Goal: Task Accomplishment & Management: Use online tool/utility

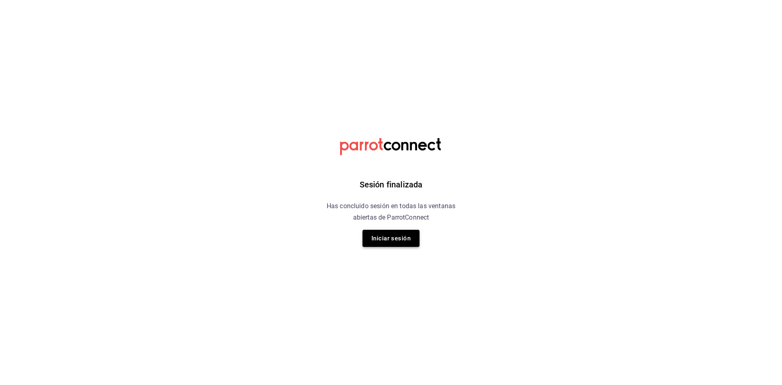
click at [405, 235] on button "Iniciar sesión" at bounding box center [390, 238] width 57 height 17
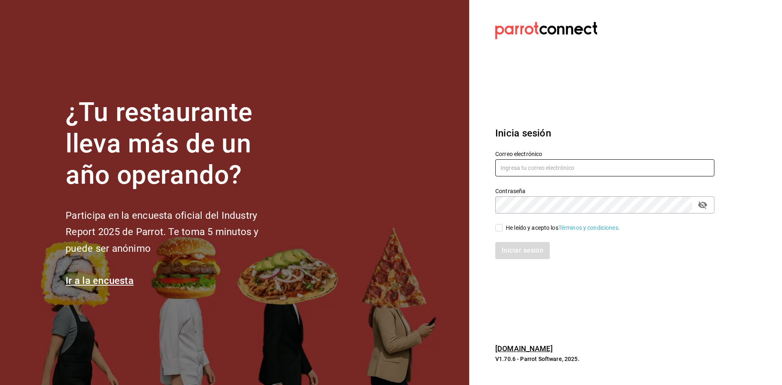
type input "alexis.lucero04@gmail.com"
click at [496, 228] on input "He leído y acepto los Términos y condiciones." at bounding box center [498, 227] width 7 height 7
checkbox input "true"
click at [508, 245] on button "Iniciar sesión" at bounding box center [522, 250] width 55 height 17
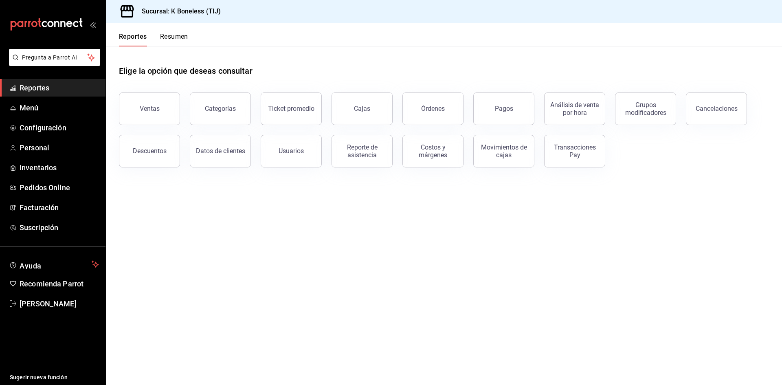
click at [118, 105] on div "Ventas" at bounding box center [144, 104] width 71 height 42
click at [141, 106] on div "Ventas" at bounding box center [150, 109] width 20 height 8
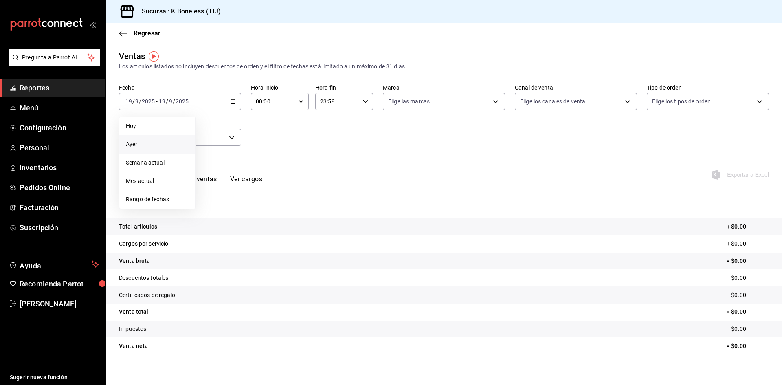
click at [177, 140] on span "Ayer" at bounding box center [157, 144] width 63 height 9
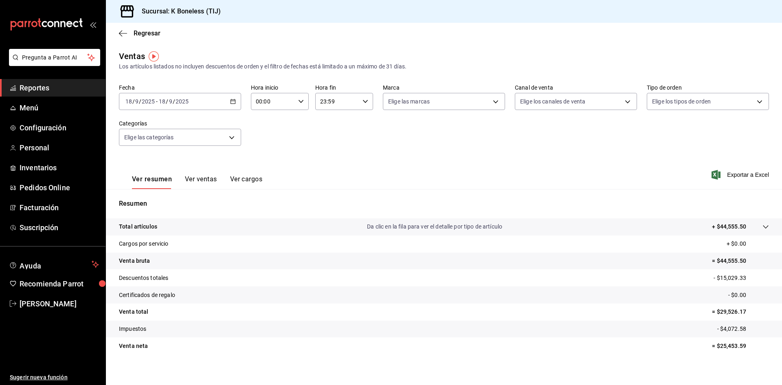
click at [188, 176] on button "Ver ventas" at bounding box center [201, 182] width 32 height 14
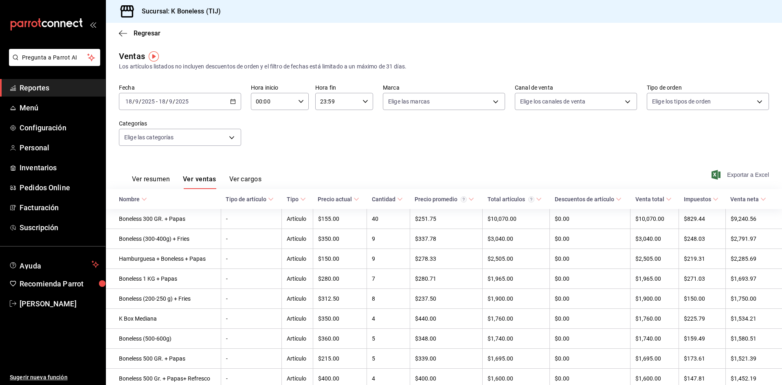
click at [717, 177] on span "Exportar a Excel" at bounding box center [741, 175] width 56 height 10
click at [413, 102] on body "Pregunta a Parrot AI Reportes Menú Configuración Personal Inventarios Pedidos O…" at bounding box center [391, 192] width 782 height 385
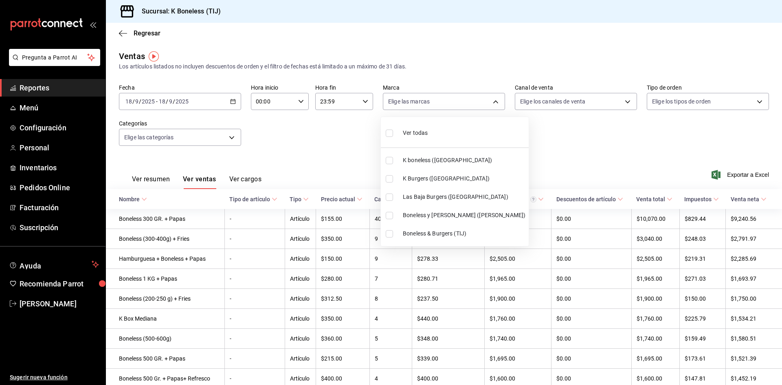
click at [388, 213] on input "checkbox" at bounding box center [388, 215] width 7 height 7
checkbox input "true"
type input "90e64463-4733-4044-bb08-898495878698"
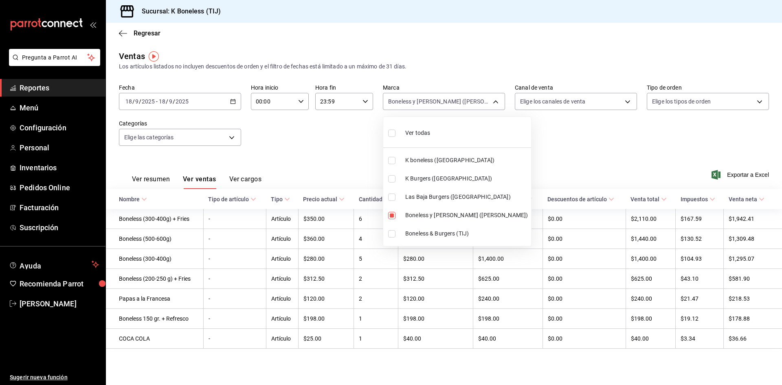
click at [359, 140] on div at bounding box center [391, 192] width 782 height 385
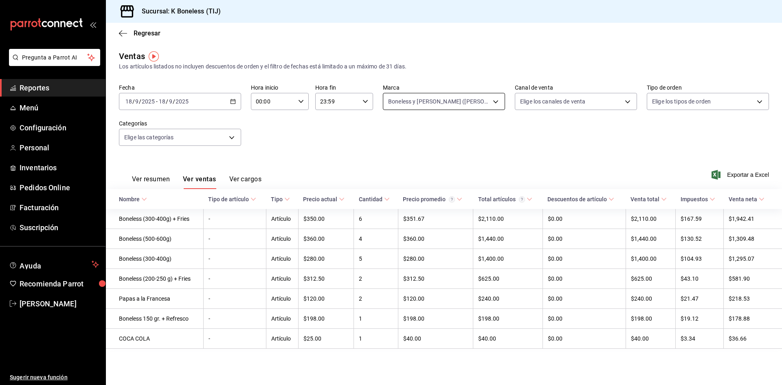
click at [467, 99] on body "Pregunta a Parrot AI Reportes Menú Configuración Personal Inventarios Pedidos O…" at bounding box center [391, 192] width 782 height 385
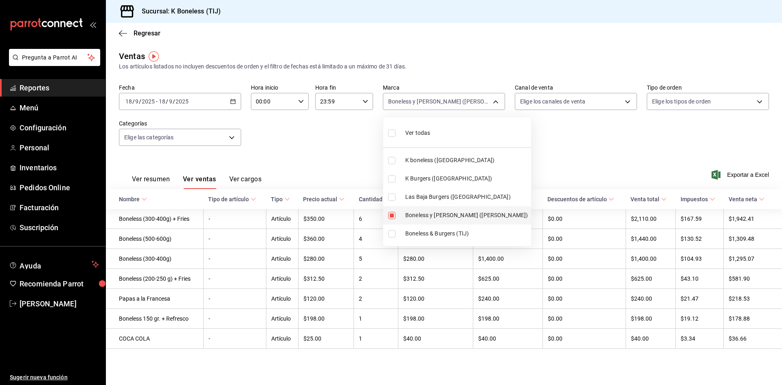
click at [392, 217] on input "checkbox" at bounding box center [391, 215] width 7 height 7
checkbox input "false"
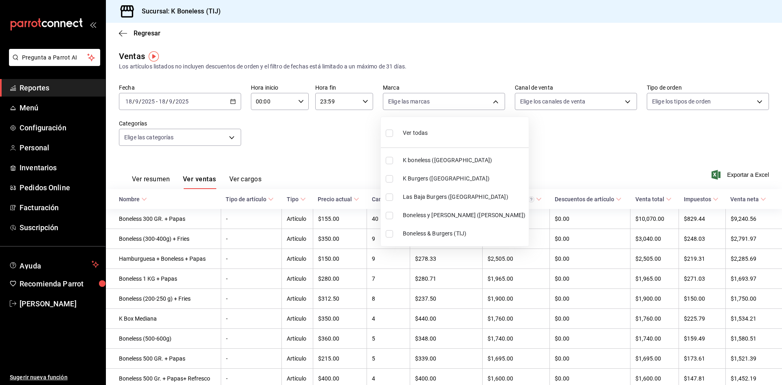
click at [392, 161] on input "checkbox" at bounding box center [388, 160] width 7 height 7
checkbox input "true"
type input "3c3df249-23d4-465e-85a6-5ab39d7f33c0"
click at [569, 133] on div at bounding box center [391, 192] width 782 height 385
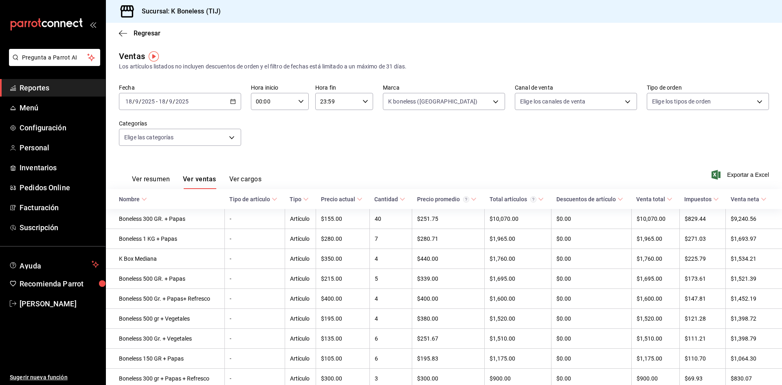
click at [574, 103] on body "Pregunta a Parrot AI Reportes Menú Configuración Personal Inventarios Pedidos O…" at bounding box center [391, 192] width 782 height 385
click at [520, 212] on input "checkbox" at bounding box center [519, 215] width 7 height 7
checkbox input "true"
type input "DIDI_FOOD"
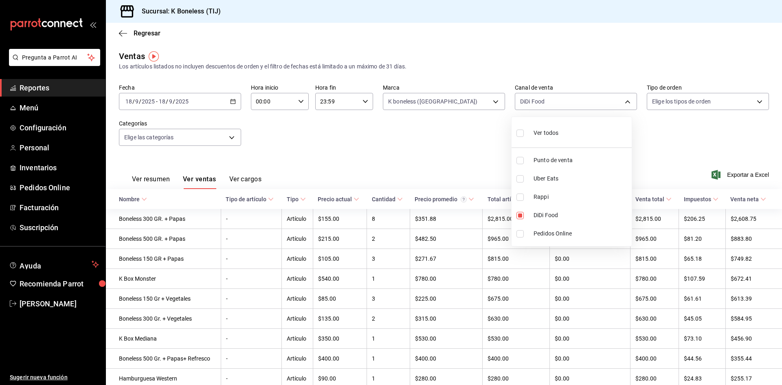
click at [407, 162] on div at bounding box center [391, 192] width 782 height 385
click at [546, 98] on body "Pregunta a Parrot AI Reportes Menú Configuración Personal Inventarios Pedidos O…" at bounding box center [391, 192] width 782 height 385
click at [520, 217] on input "checkbox" at bounding box center [519, 215] width 7 height 7
checkbox input "false"
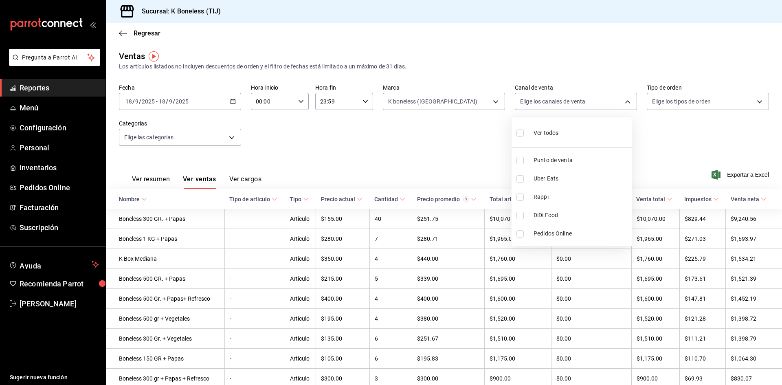
click at [521, 198] on input "checkbox" at bounding box center [519, 196] width 7 height 7
checkbox input "true"
type input "RAPPI"
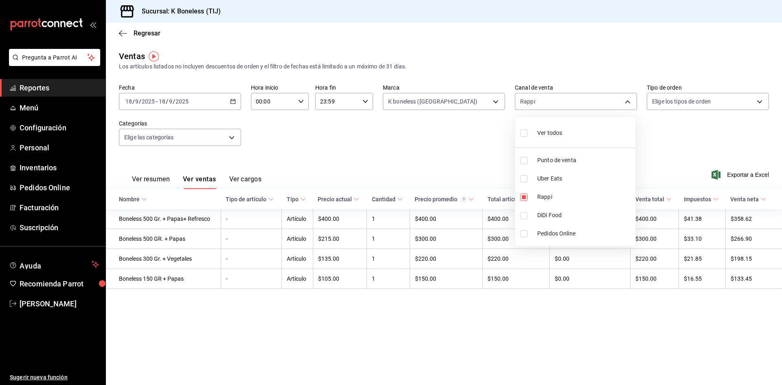
click at [473, 151] on div at bounding box center [391, 192] width 782 height 385
click at [120, 29] on div "Regresar" at bounding box center [444, 33] width 676 height 21
click at [141, 37] on span "Regresar" at bounding box center [147, 33] width 27 height 8
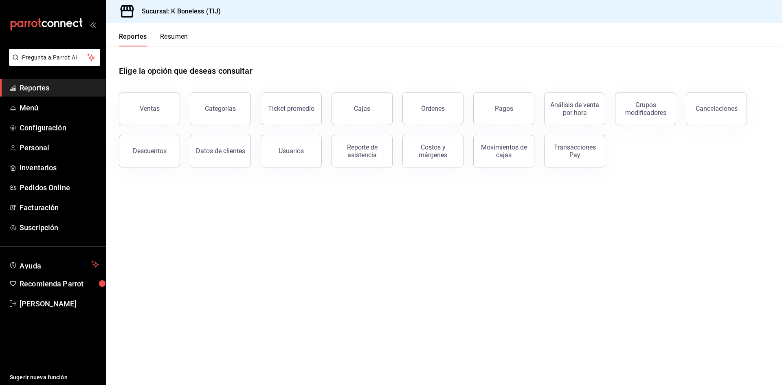
click at [499, 99] on button "Pagos" at bounding box center [503, 108] width 61 height 33
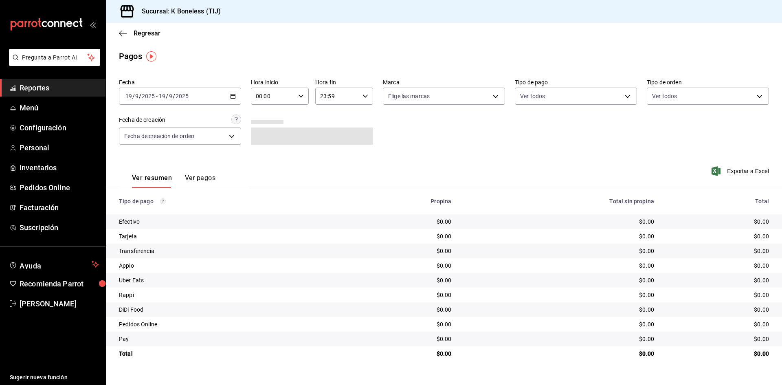
click at [176, 96] on input "2025" at bounding box center [182, 96] width 14 height 7
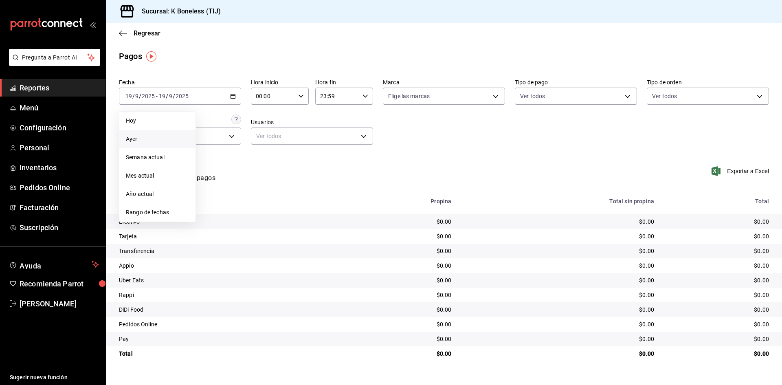
click at [158, 135] on span "Ayer" at bounding box center [157, 139] width 63 height 9
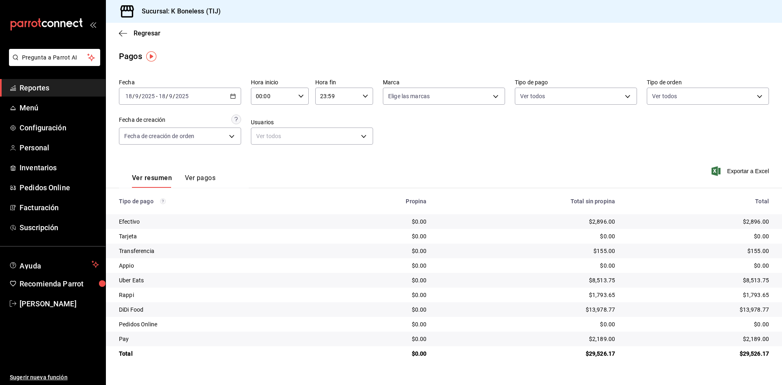
click at [439, 153] on div "Fecha [DATE] [DATE] - [DATE] [DATE] Hora inicio 00:00 Hora inicio Hora fin 23:5…" at bounding box center [444, 114] width 650 height 79
click at [451, 169] on div "Ver resumen Ver pagos Exportar a Excel" at bounding box center [444, 175] width 676 height 43
click at [231, 93] on div "[DATE] [DATE] - [DATE] [DATE]" at bounding box center [180, 96] width 122 height 17
click at [237, 64] on main "Regresar Pagos Fecha [DATE] [DATE] - [DATE] [DATE] Hora inicio 00:00 Hora inici…" at bounding box center [444, 204] width 676 height 362
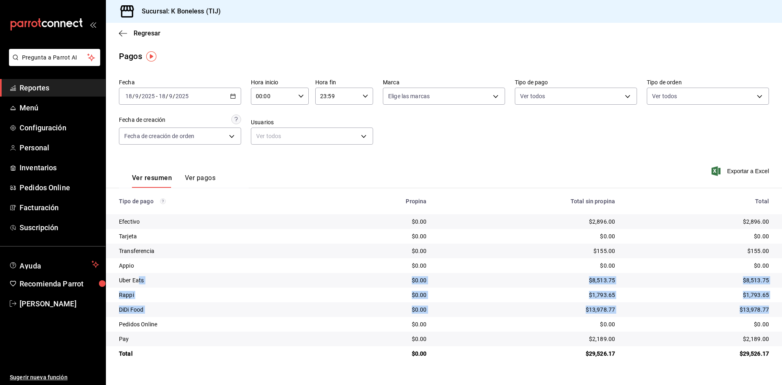
drag, startPoint x: 138, startPoint y: 279, endPoint x: 771, endPoint y: 311, distance: 633.0
click at [771, 311] on tbody "Efectivo $0.00 $2,896.00 $2,896.00 Tarjeta $0.00 $0.00 $0.00 Transferencia $0.0…" at bounding box center [444, 287] width 676 height 147
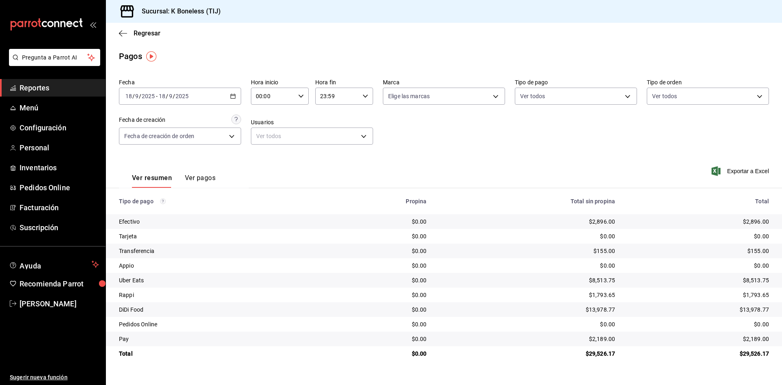
click at [142, 37] on div "Regresar" at bounding box center [444, 33] width 676 height 21
click at [138, 32] on span "Regresar" at bounding box center [147, 33] width 27 height 8
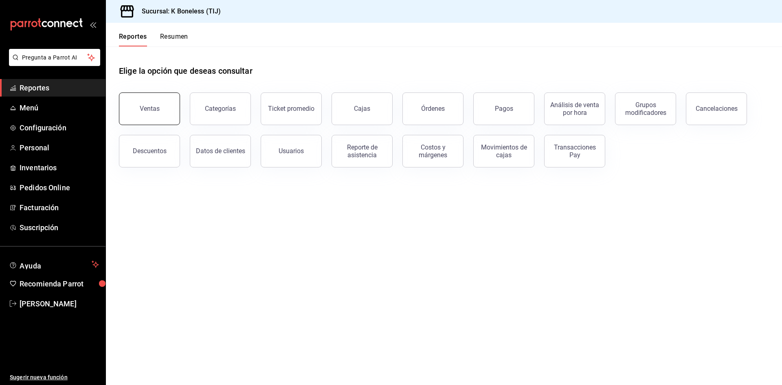
click at [140, 94] on button "Ventas" at bounding box center [149, 108] width 61 height 33
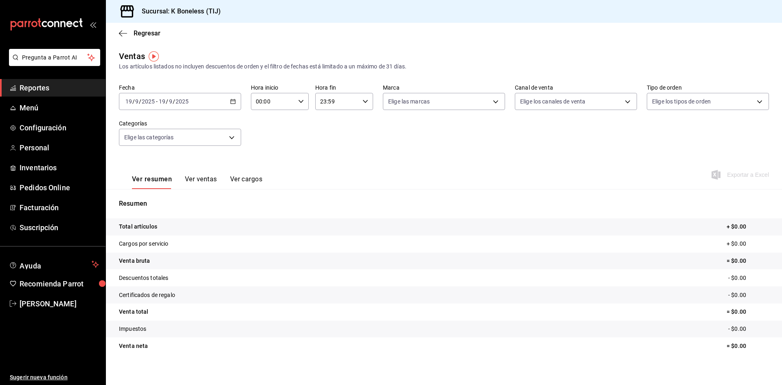
click at [200, 101] on div "[DATE] [DATE] - [DATE] [DATE]" at bounding box center [180, 101] width 122 height 17
click at [160, 137] on li "Ayer" at bounding box center [157, 144] width 76 height 18
click at [355, 146] on div "Fecha [DATE] [DATE] - [DATE] [DATE] Hora inicio 00:00 Hora inicio Hora fin 23:5…" at bounding box center [444, 120] width 650 height 72
click at [143, 39] on div "Regresar" at bounding box center [444, 33] width 676 height 21
click at [134, 30] on span "Regresar" at bounding box center [147, 33] width 27 height 8
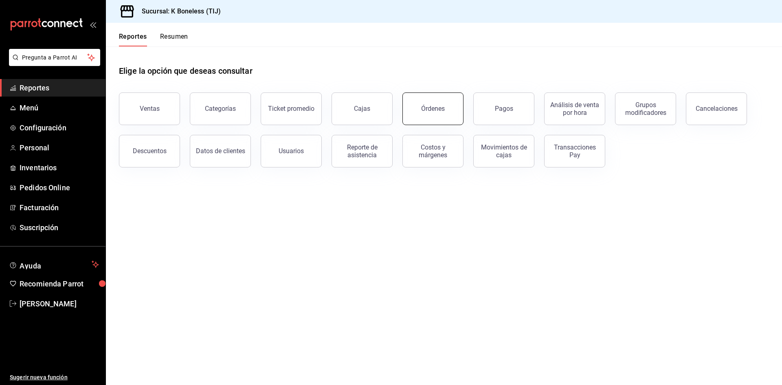
click at [422, 101] on button "Órdenes" at bounding box center [432, 108] width 61 height 33
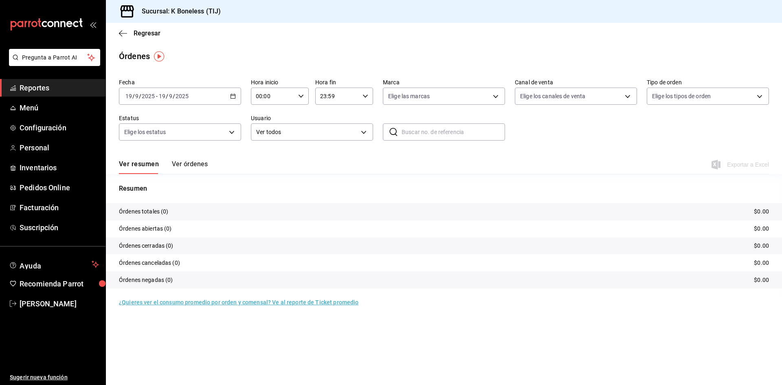
click at [226, 98] on div "[DATE] [DATE] - [DATE] [DATE]" at bounding box center [180, 96] width 122 height 17
click at [137, 138] on span "Ayer" at bounding box center [157, 139] width 63 height 9
click at [566, 96] on body "Pregunta a Parrot AI Reportes Menú Configuración Personal Inventarios Pedidos O…" at bounding box center [391, 192] width 782 height 385
click at [523, 158] on input "checkbox" at bounding box center [523, 154] width 7 height 7
checkbox input "true"
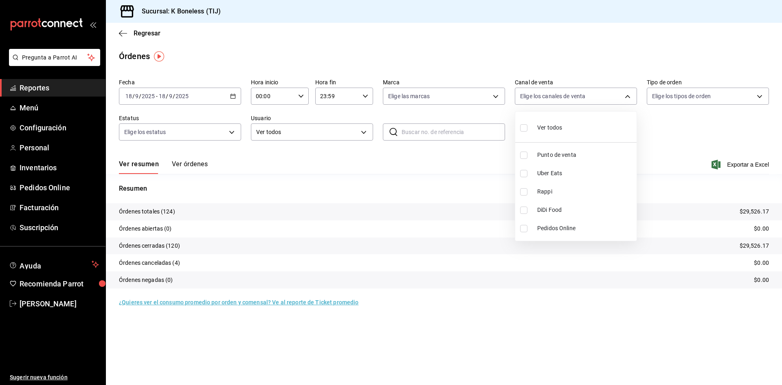
type input "PARROT"
click at [521, 155] on input "checkbox" at bounding box center [523, 154] width 7 height 7
checkbox input "false"
click at [484, 158] on div at bounding box center [391, 192] width 782 height 385
click at [227, 100] on div "[DATE] [DATE] - [DATE] [DATE]" at bounding box center [180, 96] width 122 height 17
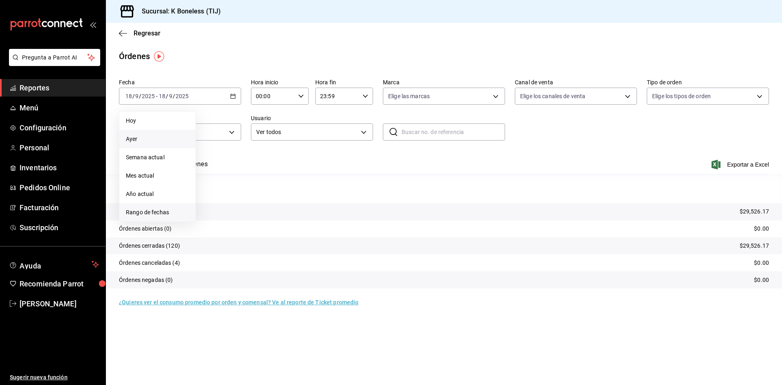
click at [169, 211] on span "Rango de fechas" at bounding box center [157, 212] width 63 height 9
click at [262, 127] on icon "button" at bounding box center [262, 126] width 10 height 10
click at [225, 124] on icon "button" at bounding box center [224, 126] width 10 height 10
click at [229, 153] on button "2024" at bounding box center [223, 156] width 34 height 15
click at [280, 170] on abbr "septiembre" at bounding box center [290, 171] width 24 height 6
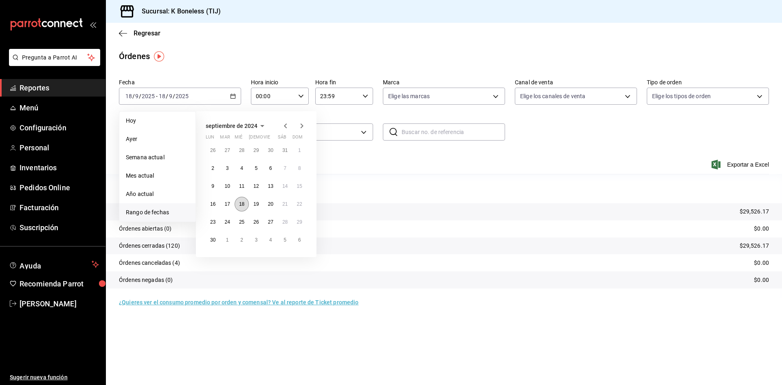
click at [237, 200] on button "18" at bounding box center [241, 204] width 14 height 15
click at [240, 202] on abbr "18" at bounding box center [241, 204] width 5 height 6
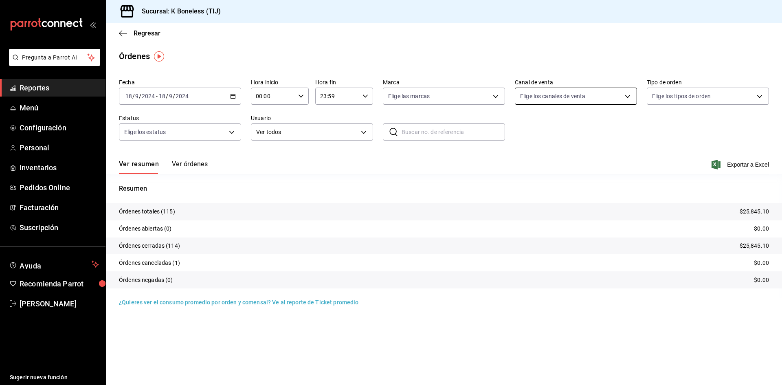
click at [545, 95] on body "Pregunta a Parrot AI Reportes Menú Configuración Personal Inventarios Pedidos O…" at bounding box center [391, 192] width 782 height 385
click at [521, 154] on input "checkbox" at bounding box center [523, 154] width 7 height 7
checkbox input "true"
type input "PARROT"
click at [473, 69] on div at bounding box center [391, 192] width 782 height 385
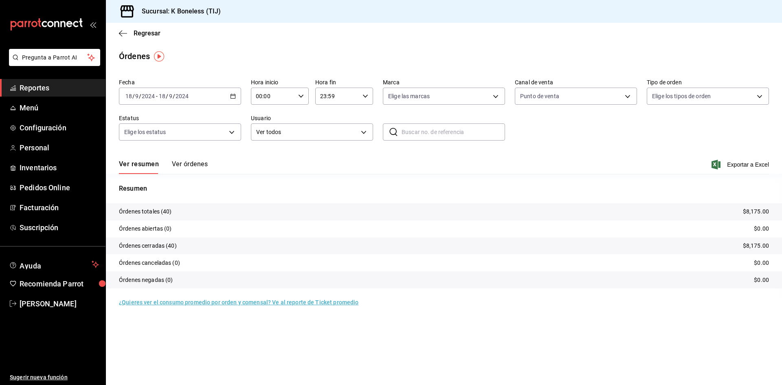
click at [231, 94] on icon "button" at bounding box center [233, 96] width 6 height 6
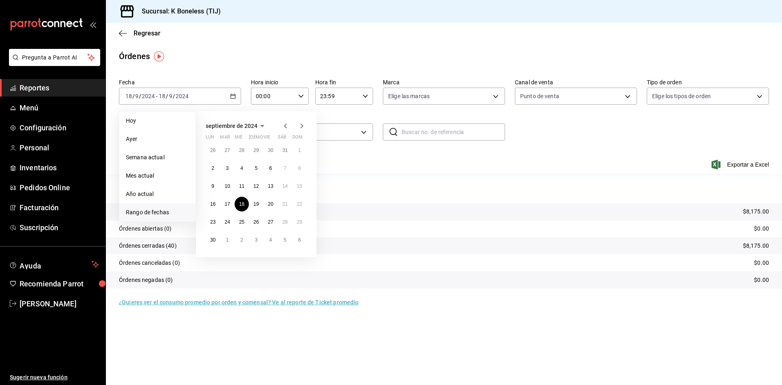
click at [252, 126] on span "septiembre de 2024" at bounding box center [232, 126] width 52 height 7
click at [221, 126] on icon "button" at bounding box center [224, 126] width 10 height 10
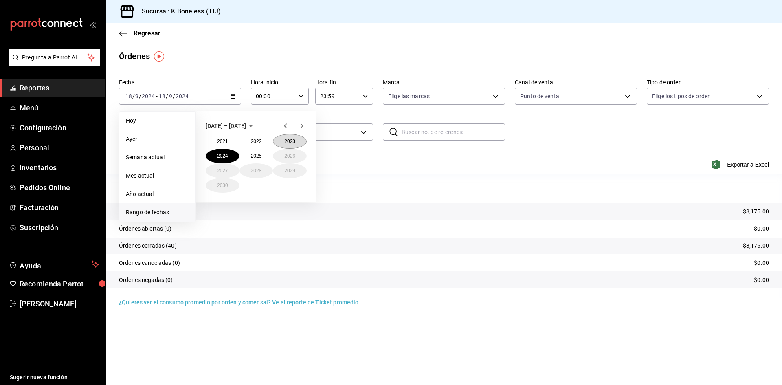
click at [295, 143] on button "2023" at bounding box center [290, 141] width 34 height 15
click at [296, 172] on abbr "septiembre" at bounding box center [290, 171] width 24 height 6
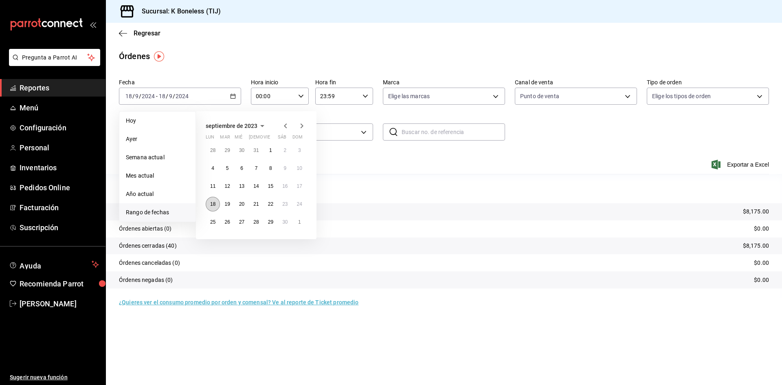
click at [217, 202] on button "18" at bounding box center [213, 204] width 14 height 15
click at [212, 204] on abbr "18" at bounding box center [212, 204] width 5 height 6
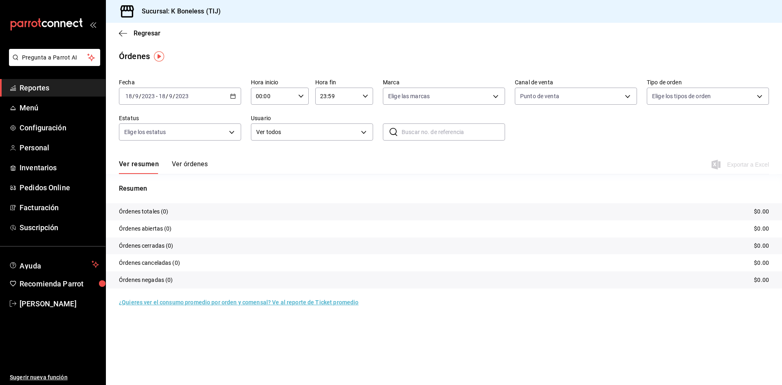
click at [225, 94] on div "[DATE] [DATE] - [DATE] [DATE]" at bounding box center [180, 96] width 122 height 17
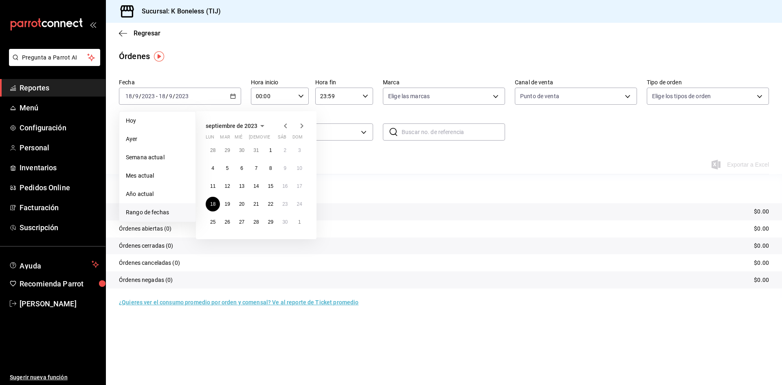
click at [252, 127] on span "septiembre de 2023" at bounding box center [232, 126] width 52 height 7
click at [220, 125] on icon "button" at bounding box center [224, 126] width 10 height 10
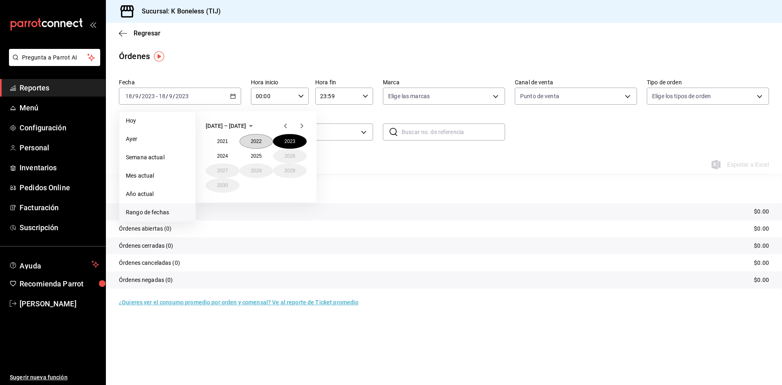
click at [256, 141] on button "2022" at bounding box center [256, 141] width 34 height 15
click at [280, 165] on button "septiembre" at bounding box center [290, 170] width 34 height 15
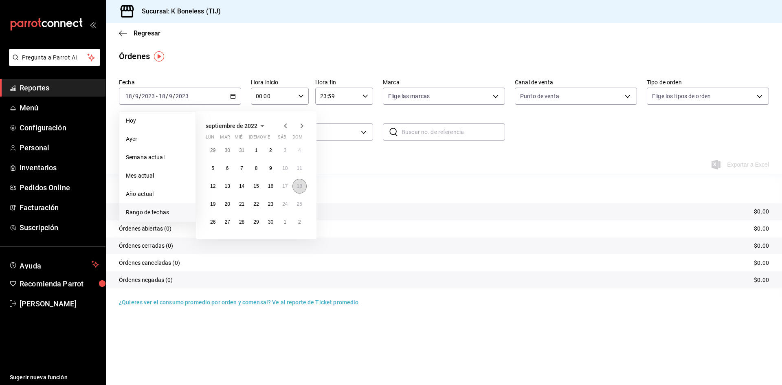
click at [297, 183] on abbr "18" at bounding box center [299, 186] width 5 height 6
click at [299, 183] on abbr "18" at bounding box center [299, 186] width 5 height 6
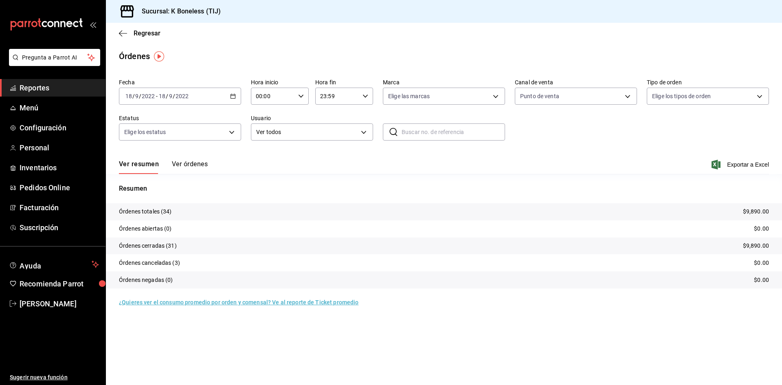
click at [200, 99] on div "[DATE] [DATE] - [DATE] [DATE]" at bounding box center [180, 96] width 122 height 17
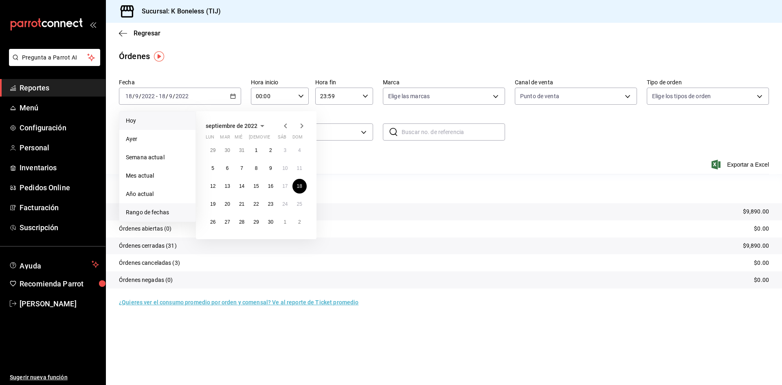
click at [157, 120] on span "Hoy" at bounding box center [157, 120] width 63 height 9
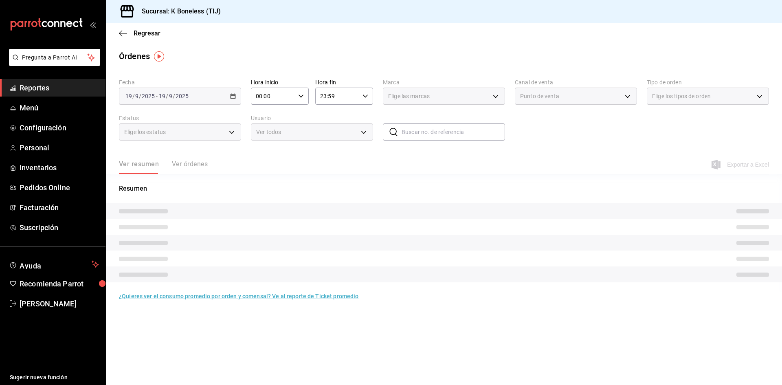
click at [157, 120] on div "Elige los estatus" at bounding box center [180, 130] width 122 height 20
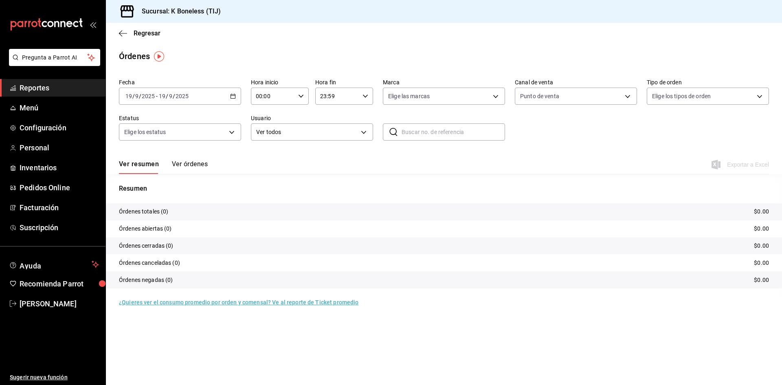
click at [202, 115] on label "Estatus" at bounding box center [180, 118] width 122 height 6
click at [194, 100] on div "[DATE] [DATE] - [DATE] [DATE]" at bounding box center [180, 96] width 122 height 17
click at [161, 139] on span "Ayer" at bounding box center [157, 139] width 63 height 9
click at [222, 42] on div "Regresar" at bounding box center [444, 33] width 676 height 21
click at [286, 343] on main "Regresar Órdenes Fecha [DATE] [DATE] - [DATE] [DATE] Hora inicio 00:00 Hora ini…" at bounding box center [444, 204] width 676 height 362
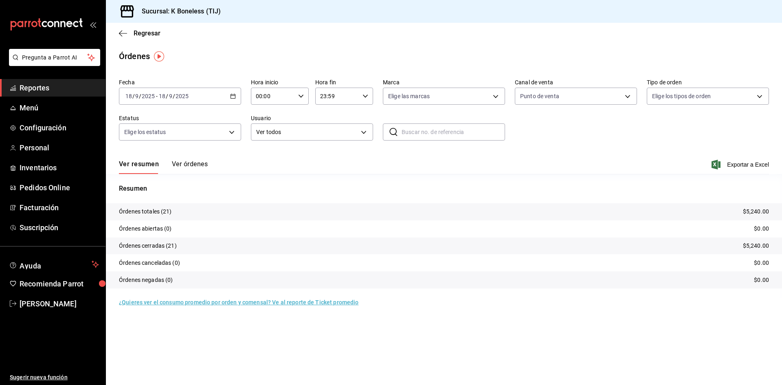
click at [221, 92] on div "[DATE] [DATE] - [DATE] [DATE]" at bounding box center [180, 96] width 122 height 17
click at [176, 208] on span "Rango de fechas" at bounding box center [157, 212] width 63 height 9
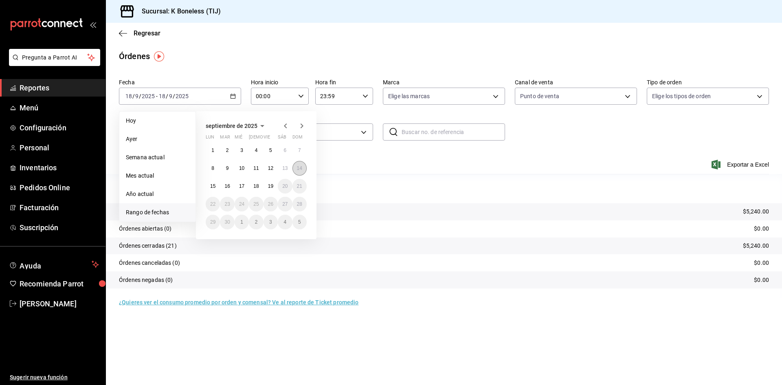
click at [301, 167] on abbr "14" at bounding box center [299, 168] width 5 height 6
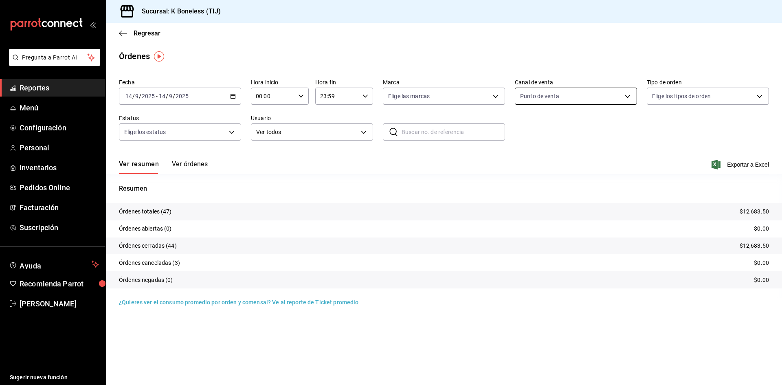
click at [547, 94] on body "Pregunta a Parrot AI Reportes Menú Configuración Personal Inventarios Pedidos O…" at bounding box center [391, 192] width 782 height 385
click at [523, 152] on input "checkbox" at bounding box center [523, 154] width 7 height 7
checkbox input "false"
click at [525, 206] on input "checkbox" at bounding box center [523, 209] width 7 height 7
checkbox input "true"
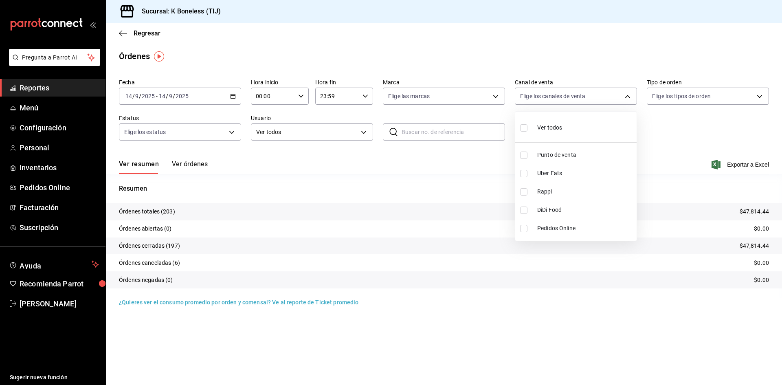
type input "DIDI_FOOD"
click at [194, 166] on div at bounding box center [391, 192] width 782 height 385
click at [191, 164] on button "Ver órdenes" at bounding box center [190, 167] width 36 height 14
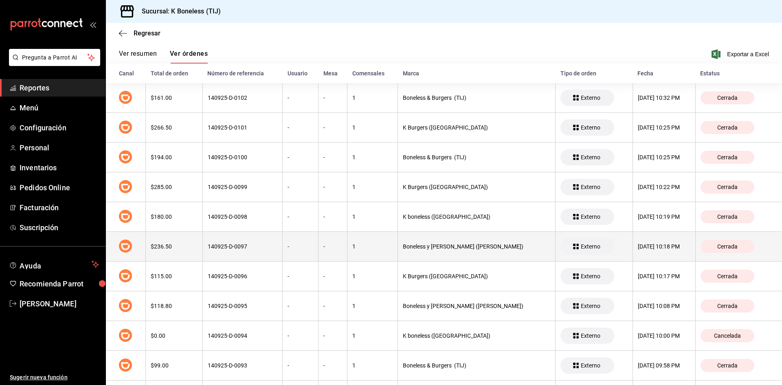
scroll to position [122, 0]
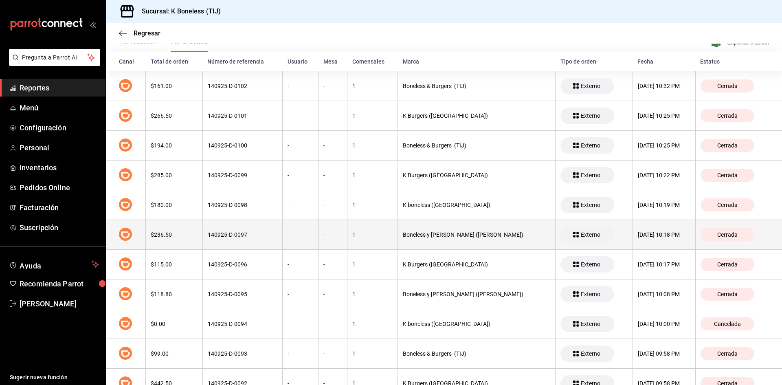
click at [439, 237] on div "Boneless y [PERSON_NAME] ([PERSON_NAME])" at bounding box center [476, 234] width 147 height 7
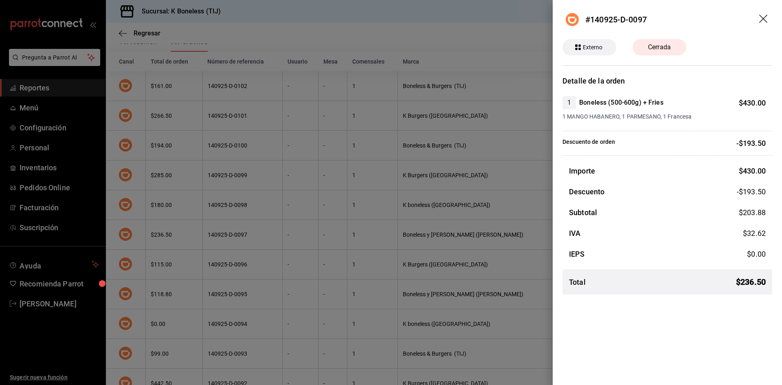
click at [418, 30] on div at bounding box center [391, 192] width 782 height 385
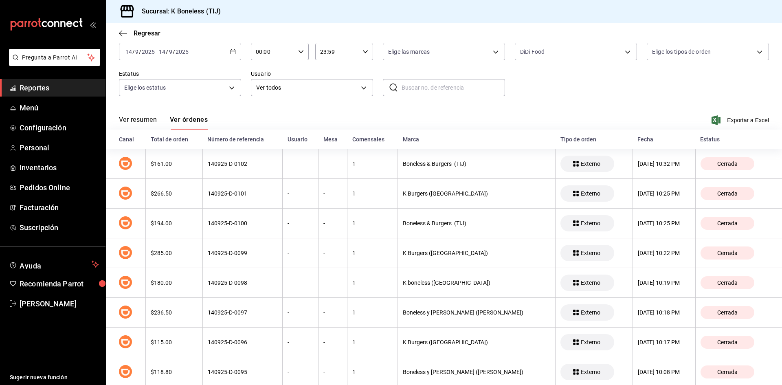
scroll to position [0, 0]
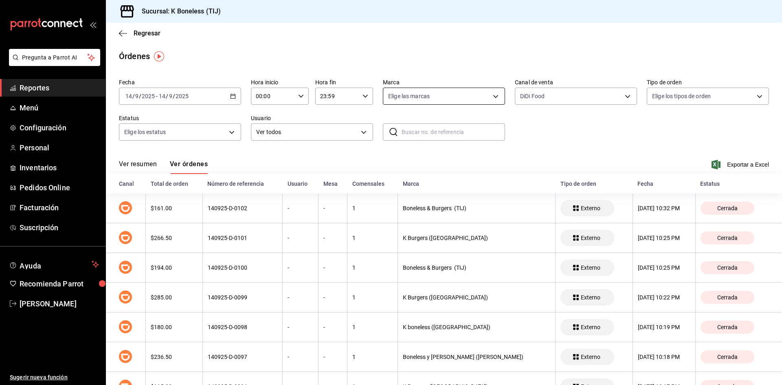
click at [454, 96] on body "Pregunta a Parrot AI Reportes Menú Configuración Personal Inventarios Pedidos O…" at bounding box center [391, 192] width 782 height 385
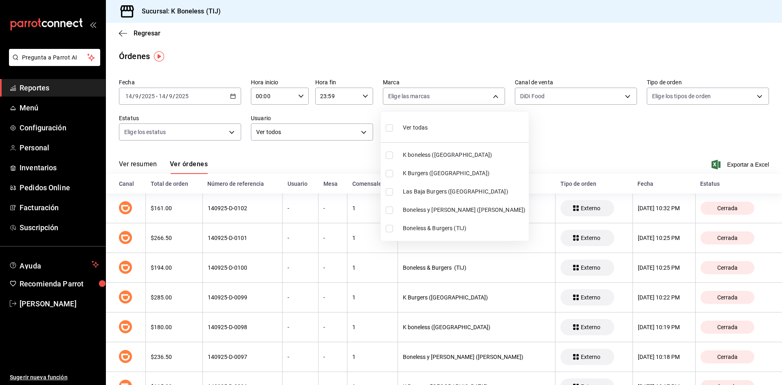
click at [513, 43] on div at bounding box center [391, 192] width 782 height 385
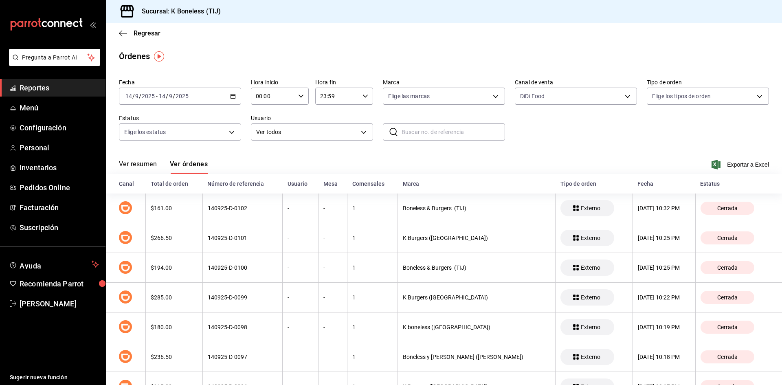
click at [211, 88] on div "[DATE] [DATE] - [DATE] [DATE]" at bounding box center [180, 96] width 122 height 17
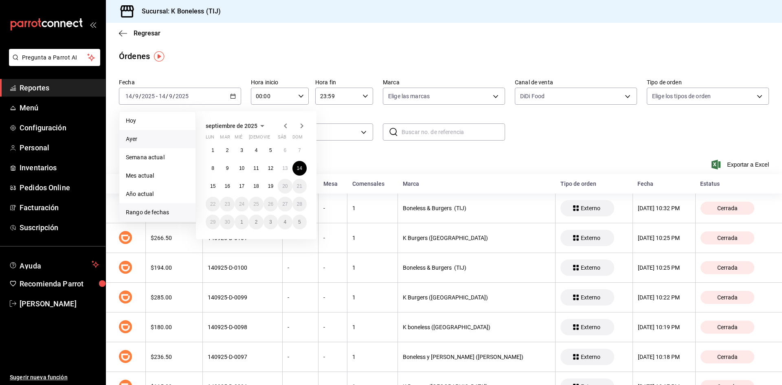
click at [148, 137] on span "Ayer" at bounding box center [157, 139] width 63 height 9
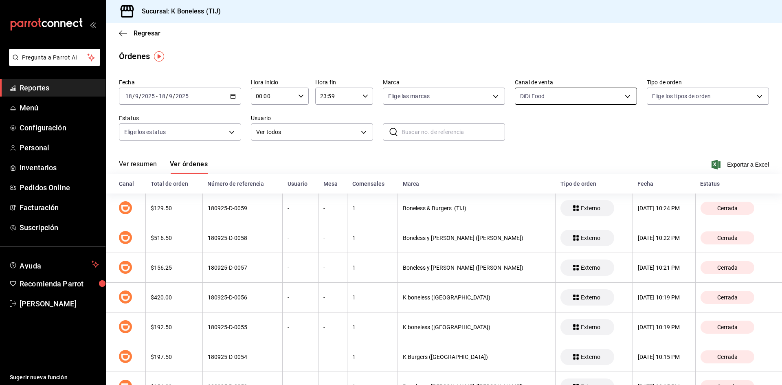
click at [553, 96] on body "Pregunta a Parrot AI Reportes Menú Configuración Personal Inventarios Pedidos O…" at bounding box center [391, 192] width 782 height 385
click at [523, 174] on input "checkbox" at bounding box center [519, 173] width 7 height 7
checkbox input "true"
type input "DIDI_FOOD,UBER_EATS"
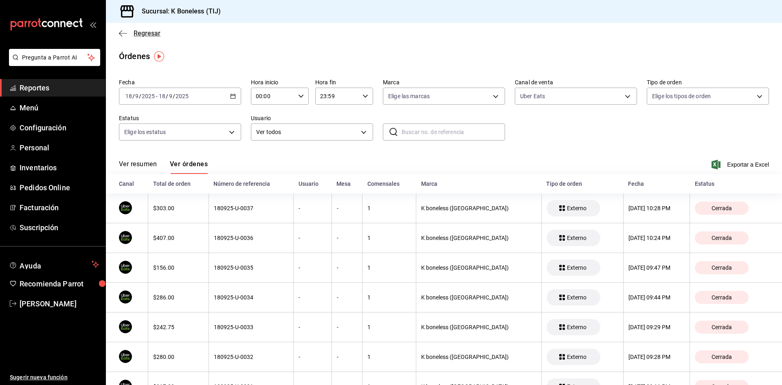
click at [140, 35] on span "Regresar" at bounding box center [147, 33] width 27 height 8
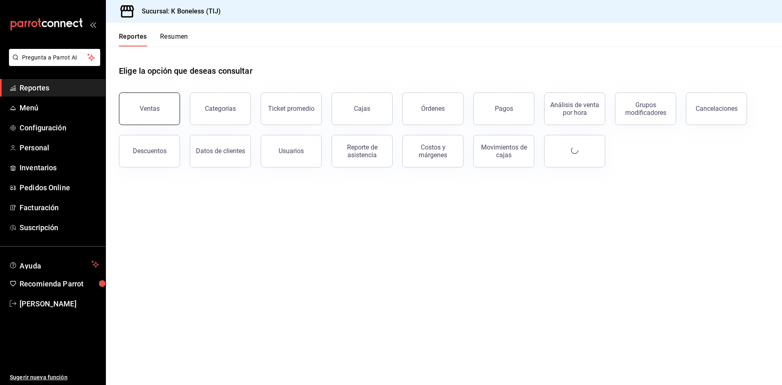
click at [151, 101] on button "Ventas" at bounding box center [149, 108] width 61 height 33
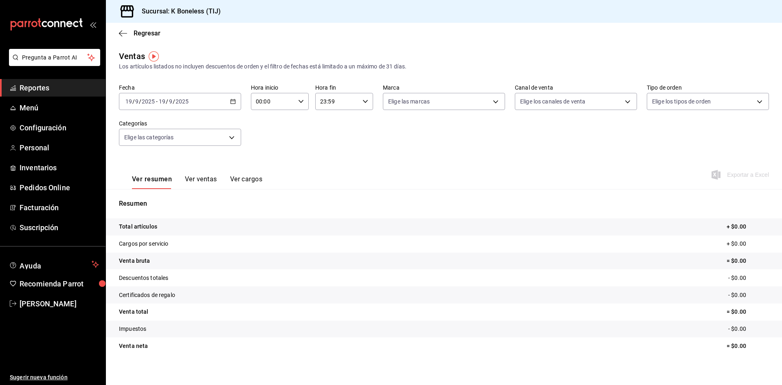
click at [236, 101] on div "[DATE] [DATE] - [DATE] [DATE]" at bounding box center [180, 101] width 122 height 17
click at [165, 144] on span "Ayer" at bounding box center [157, 144] width 63 height 9
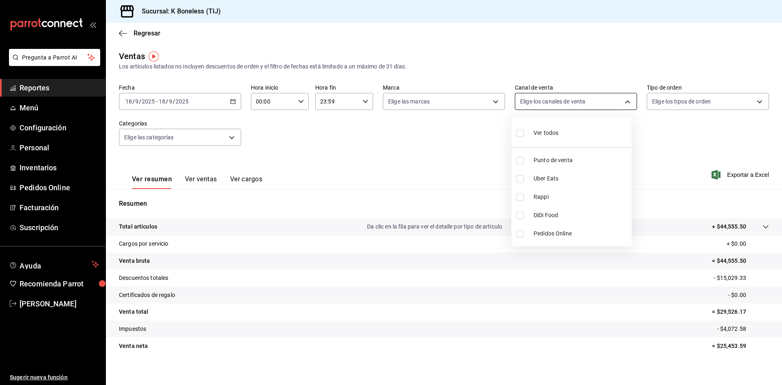
click at [540, 100] on body "Pregunta a Parrot AI Reportes Menú Configuración Personal Inventarios Pedidos O…" at bounding box center [391, 192] width 782 height 385
click at [520, 181] on input "checkbox" at bounding box center [519, 178] width 7 height 7
checkbox input "true"
type input "UBER_EATS"
click at [389, 147] on div at bounding box center [391, 192] width 782 height 385
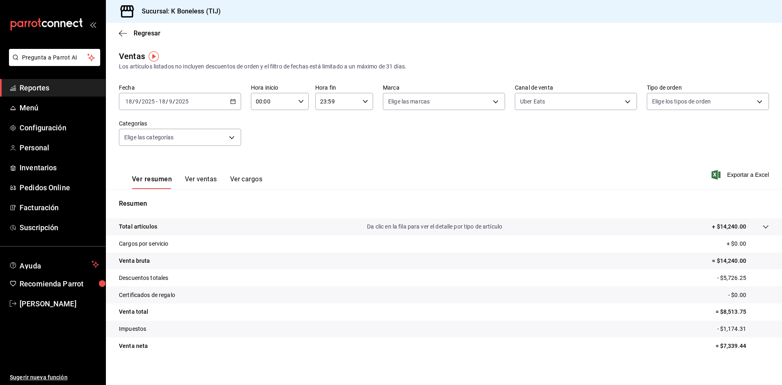
click at [206, 181] on button "Ver ventas" at bounding box center [201, 182] width 32 height 14
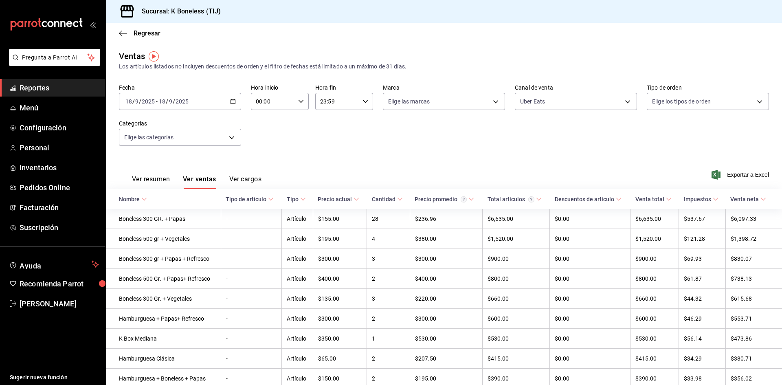
click at [203, 99] on div "[DATE] [DATE] - [DATE] [DATE]" at bounding box center [180, 101] width 122 height 17
click at [153, 201] on span "Rango de fechas" at bounding box center [157, 199] width 63 height 9
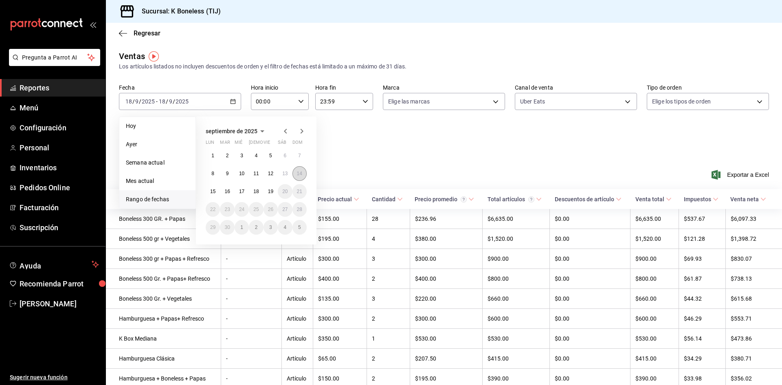
click at [298, 173] on abbr "14" at bounding box center [299, 174] width 5 height 6
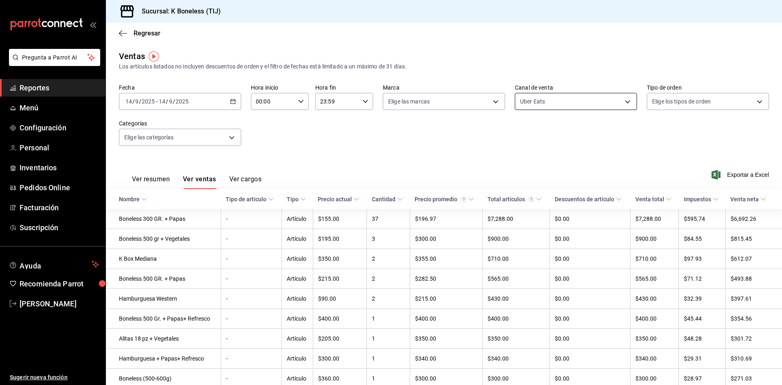
click at [524, 101] on body "Pregunta a Parrot AI Reportes Menú Configuración Personal Inventarios Pedidos O…" at bounding box center [391, 192] width 782 height 385
click at [520, 132] on input "checkbox" at bounding box center [519, 132] width 7 height 7
checkbox input "true"
type input "PARROT,UBER_EATS,RAPPI,DIDI_FOOD,ONLINE"
checkbox input "true"
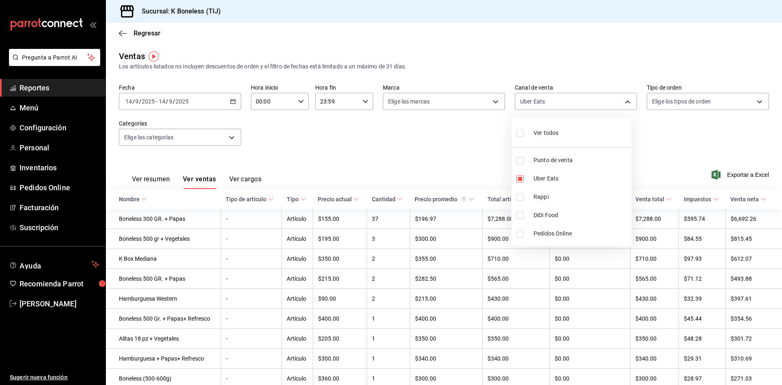
checkbox input "true"
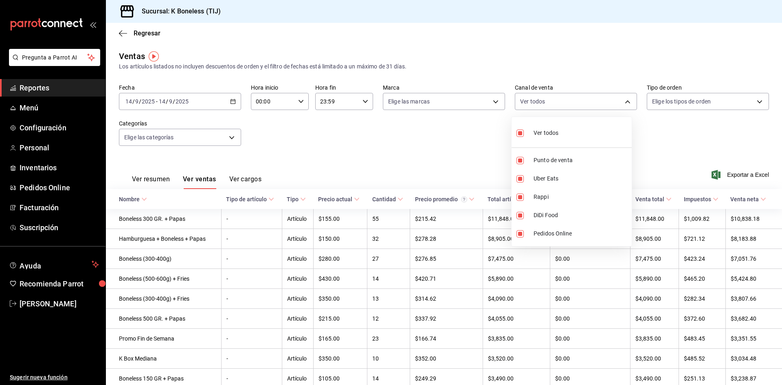
click at [495, 80] on div at bounding box center [391, 192] width 782 height 385
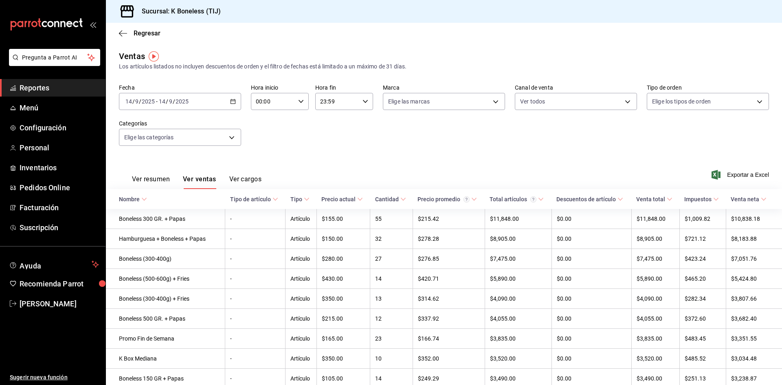
click at [444, 148] on div "Fecha 2025-09-14 14 / 9 / 2025 - 2025-09-14 14 / 9 / 2025 Hora inicio 00:00 Hor…" at bounding box center [444, 120] width 650 height 72
click at [227, 98] on div "[DATE] [DATE] - [DATE] [DATE]" at bounding box center [180, 101] width 122 height 17
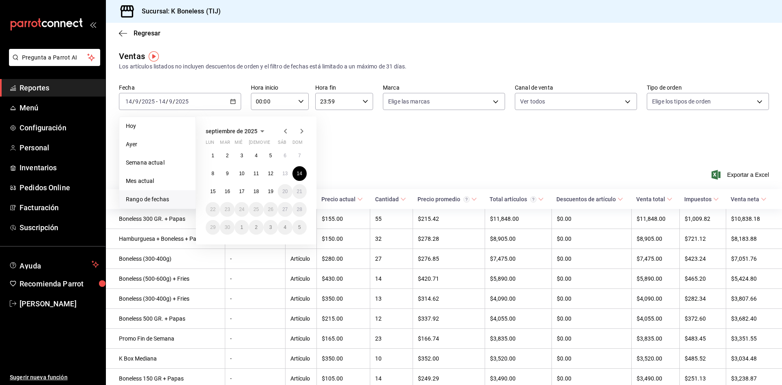
click at [237, 131] on span "septiembre de 2025" at bounding box center [232, 131] width 52 height 7
click at [220, 132] on icon "button" at bounding box center [224, 131] width 10 height 10
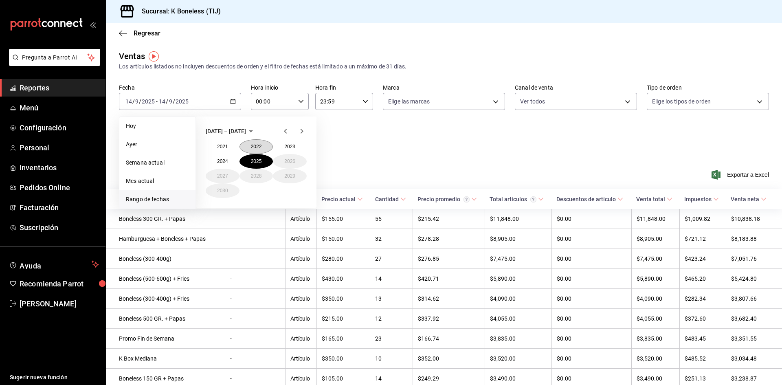
click at [254, 144] on button "2022" at bounding box center [256, 146] width 34 height 15
click at [221, 186] on button "octubre" at bounding box center [223, 190] width 34 height 15
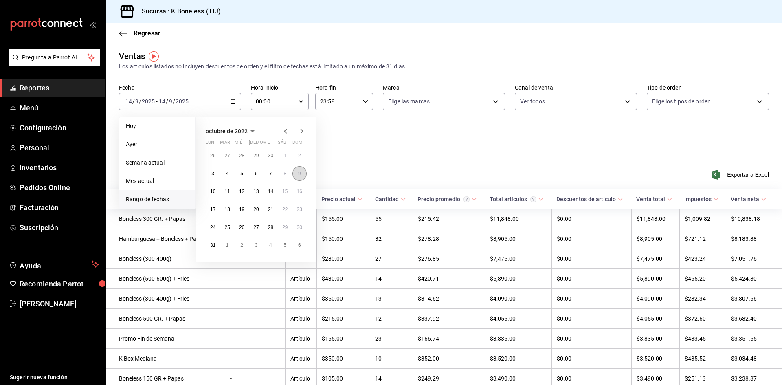
click at [299, 173] on abbr "9" at bounding box center [299, 174] width 3 height 6
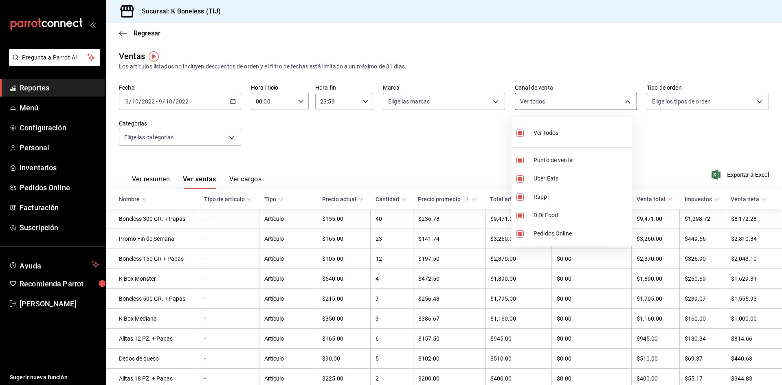
click at [519, 100] on body "Pregunta a Parrot AI Reportes Menú Configuración Personal Inventarios Pedidos O…" at bounding box center [391, 192] width 782 height 385
click at [519, 131] on input "checkbox" at bounding box center [519, 132] width 7 height 7
checkbox input "false"
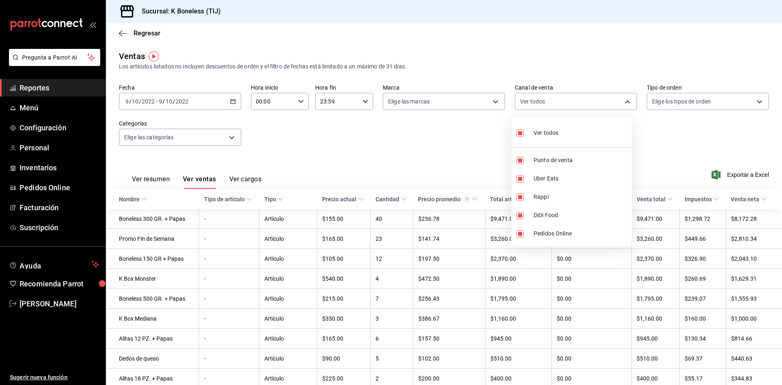
checkbox input "false"
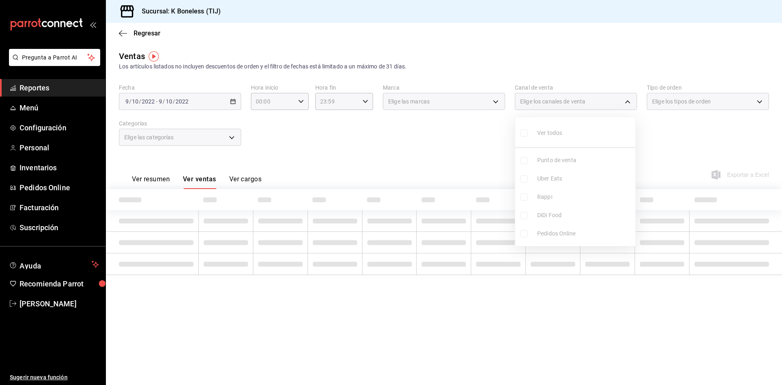
click at [536, 64] on div at bounding box center [391, 192] width 782 height 385
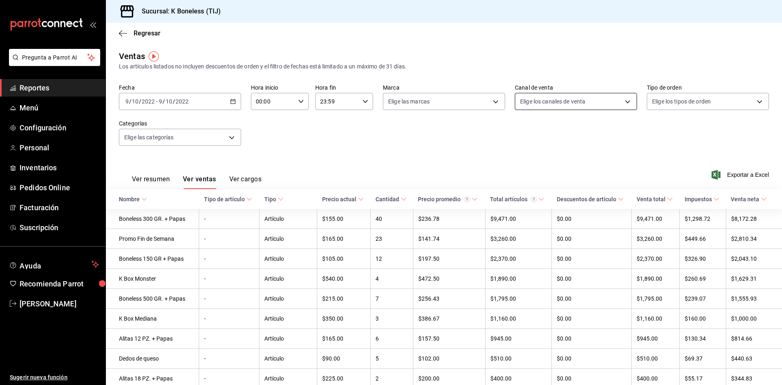
click at [537, 101] on body "Pregunta a Parrot AI Reportes Menú Configuración Personal Inventarios Pedidos O…" at bounding box center [391, 192] width 782 height 385
click at [521, 211] on li "DiDi Food" at bounding box center [571, 215] width 120 height 18
type input "DIDI_FOOD"
checkbox input "true"
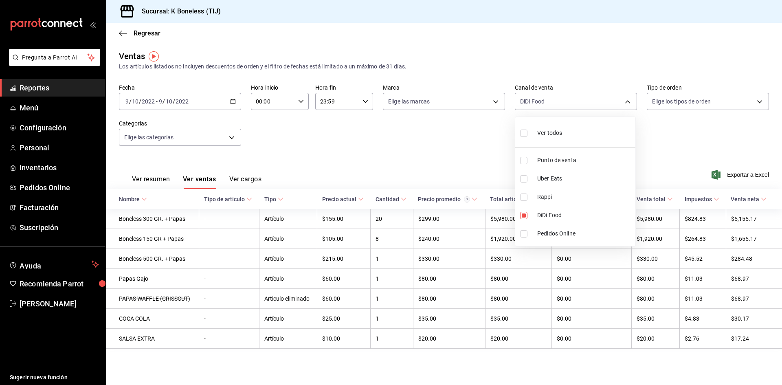
click at [405, 133] on div at bounding box center [391, 192] width 782 height 385
click at [195, 96] on div "2022-10-09 9 / 10 / 2022 - 2022-10-09 9 / 10 / 2022" at bounding box center [180, 101] width 122 height 17
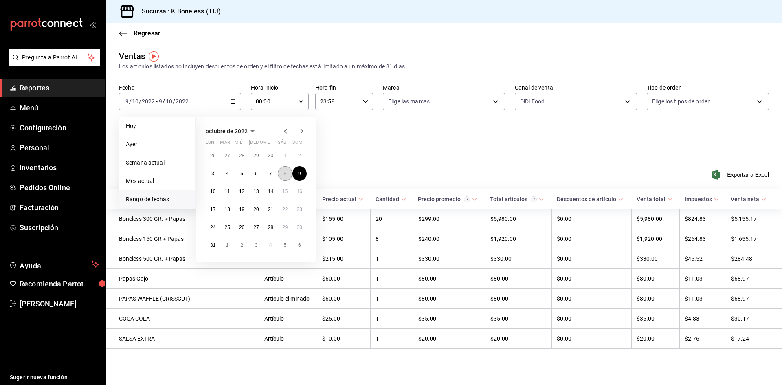
click at [287, 167] on button "8" at bounding box center [285, 173] width 14 height 15
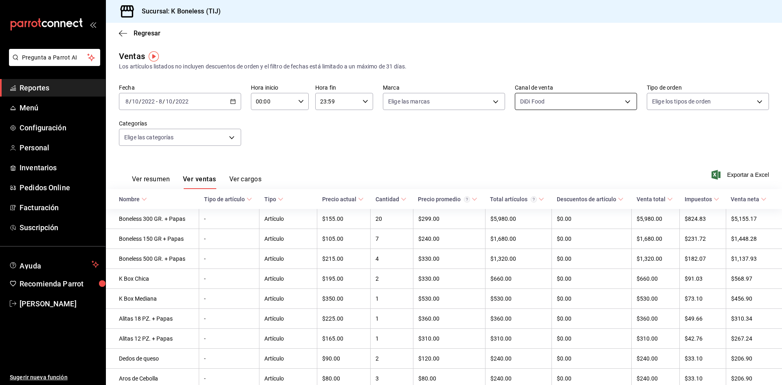
click at [545, 107] on body "Pregunta a Parrot AI Reportes Menú Configuración Personal Inventarios Pedidos O…" at bounding box center [391, 192] width 782 height 385
click at [521, 215] on input "checkbox" at bounding box center [519, 215] width 7 height 7
checkbox input "false"
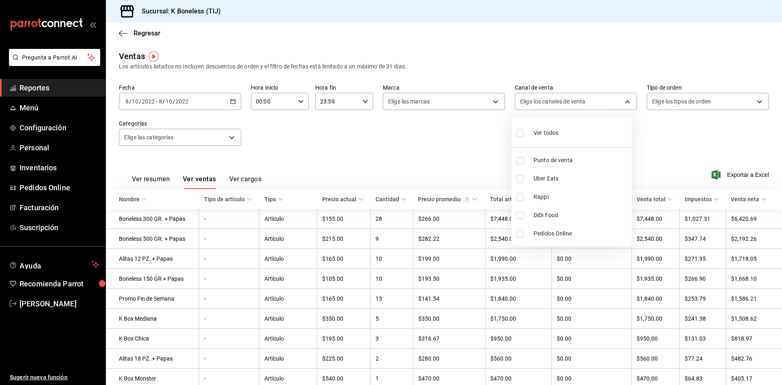
click at [522, 160] on input "checkbox" at bounding box center [519, 160] width 7 height 7
checkbox input "true"
type input "PARROT"
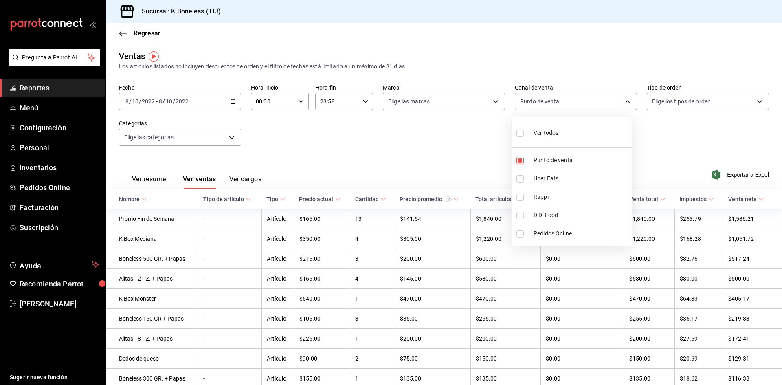
click at [465, 151] on div at bounding box center [391, 192] width 782 height 385
click at [225, 100] on div "2022-10-08 8 / 10 / 2022 - 2022-10-08 8 / 10 / 2022" at bounding box center [180, 101] width 122 height 17
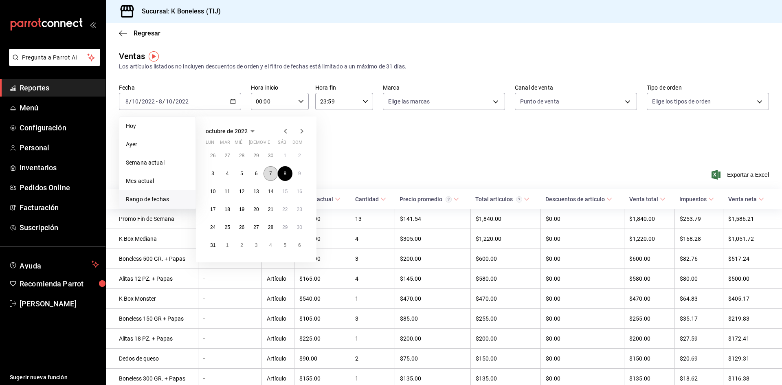
click at [269, 171] on button "7" at bounding box center [270, 173] width 14 height 15
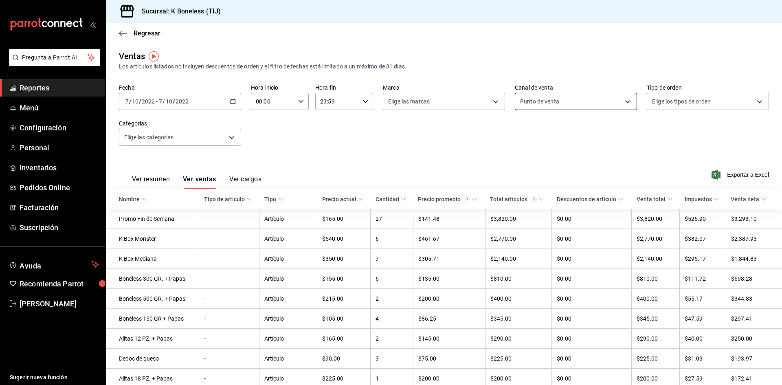
click at [539, 105] on body "Pregunta a Parrot AI Reportes Menú Configuración Personal Inventarios Pedidos O…" at bounding box center [391, 192] width 782 height 385
click at [518, 135] on input "checkbox" at bounding box center [519, 132] width 7 height 7
checkbox input "true"
type input "PARROT,UBER_EATS,RAPPI,DIDI_FOOD,ONLINE"
checkbox input "true"
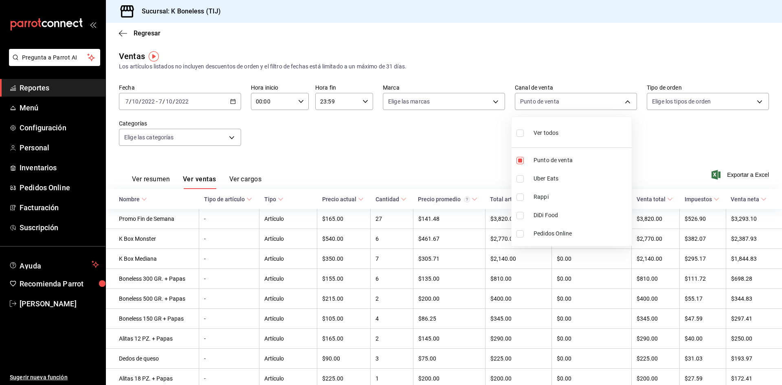
checkbox input "true"
click at [422, 151] on div at bounding box center [391, 192] width 782 height 385
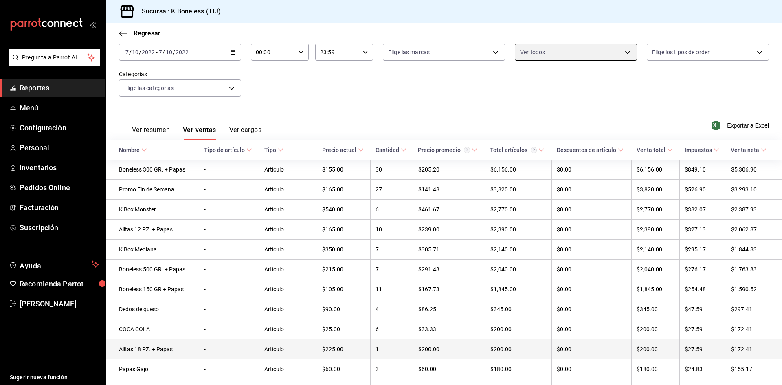
scroll to position [34, 0]
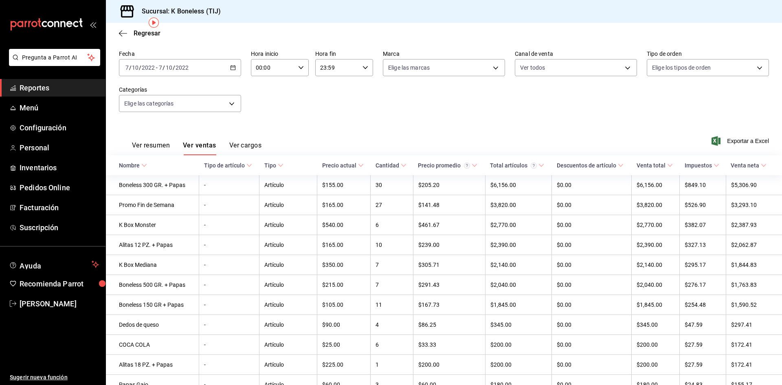
click at [347, 167] on div "Precio actual" at bounding box center [339, 165] width 34 height 7
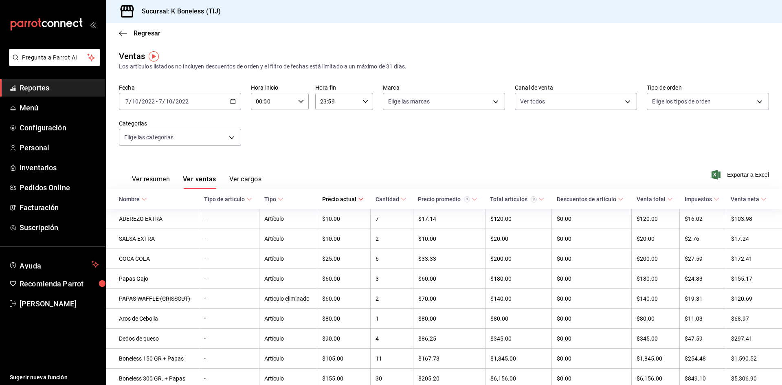
click at [342, 198] on div "Precio actual" at bounding box center [339, 199] width 34 height 7
click at [218, 101] on div "2022-10-07 7 / 10 / 2022 - 2022-10-07 7 / 10 / 2022" at bounding box center [180, 101] width 122 height 17
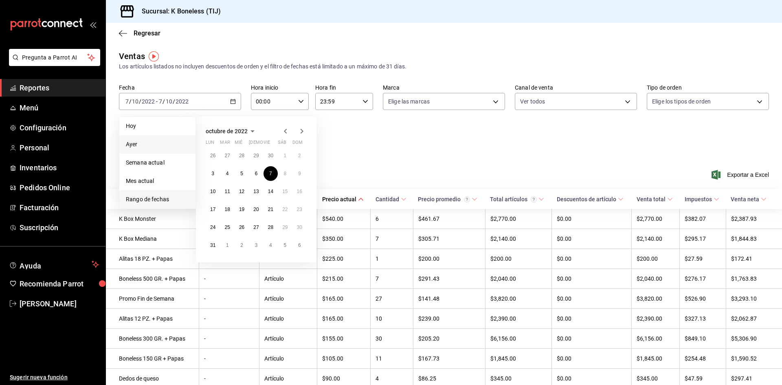
click at [139, 143] on span "Ayer" at bounding box center [157, 144] width 63 height 9
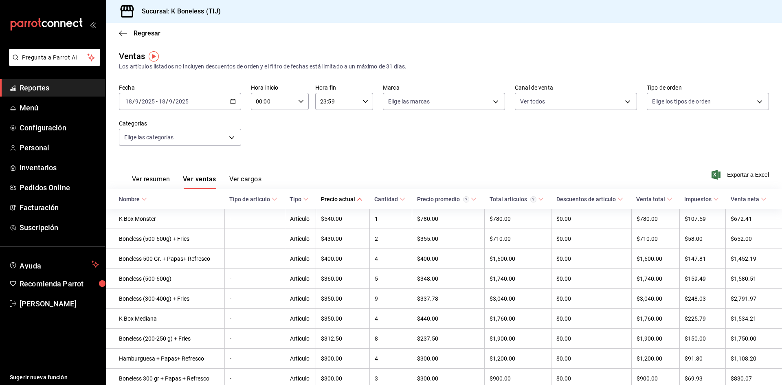
click at [745, 175] on span "Exportar a Excel" at bounding box center [741, 175] width 56 height 10
click at [218, 101] on div "[DATE] [DATE] - [DATE] [DATE]" at bounding box center [180, 101] width 122 height 17
click at [158, 195] on span "Rango de fechas" at bounding box center [157, 199] width 63 height 9
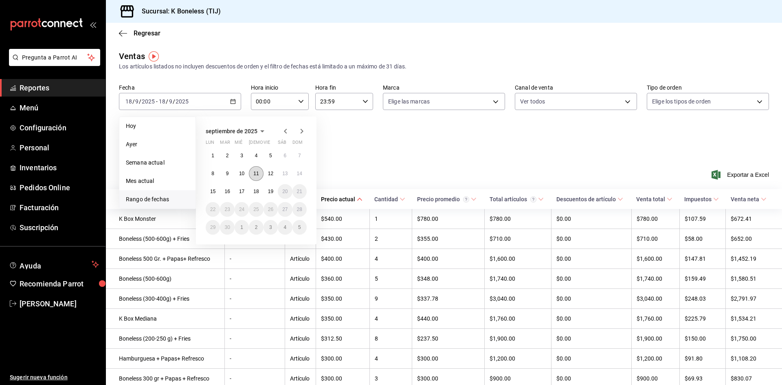
click at [258, 172] on abbr "11" at bounding box center [255, 174] width 5 height 6
click at [258, 171] on abbr "11" at bounding box center [255, 174] width 5 height 6
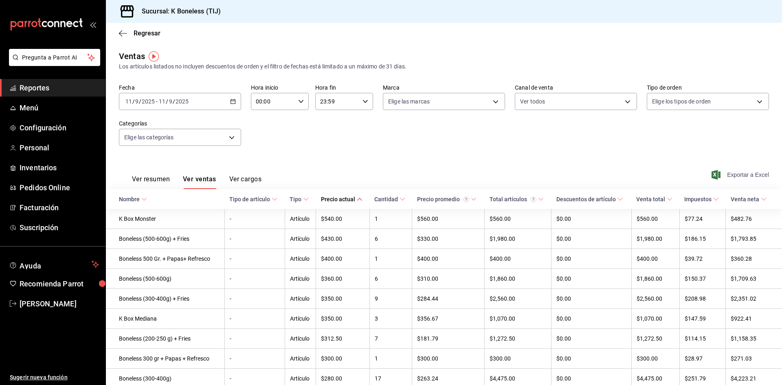
click at [726, 175] on span "Exportar a Excel" at bounding box center [741, 175] width 56 height 10
